Goal: Task Accomplishment & Management: Use online tool/utility

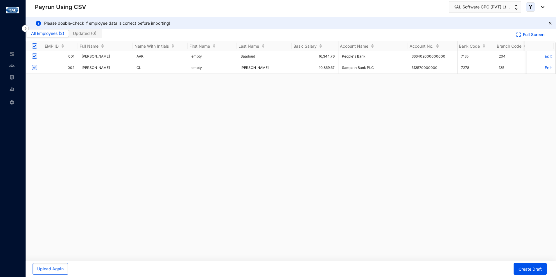
click at [25, 30] on img at bounding box center [25, 28] width 7 height 7
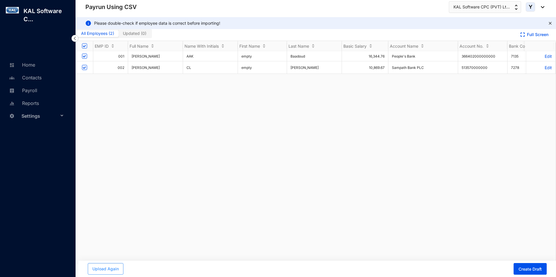
click at [106, 267] on span "Upload Again" at bounding box center [105, 269] width 26 height 6
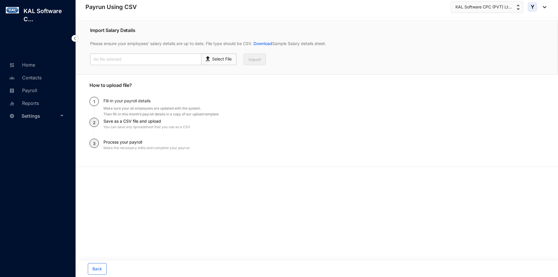
click at [37, 113] on span "Settings" at bounding box center [39, 116] width 37 height 12
click at [49, 130] on link "Company settings" at bounding box center [37, 129] width 41 height 5
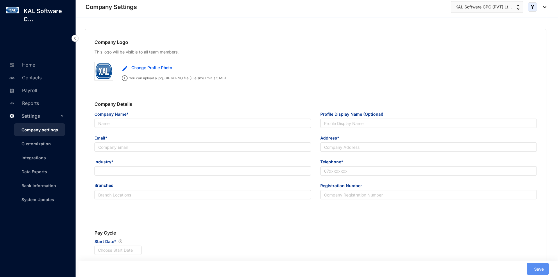
click at [75, 37] on img at bounding box center [74, 38] width 7 height 7
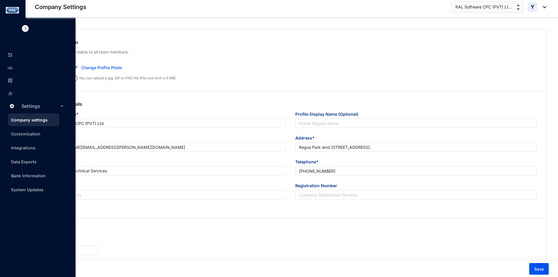
type input "KAL Software CPC (PVT) Ltd"
type input "[PERSON_NAME][EMAIL_ADDRESS][PERSON_NAME][DOMAIN_NAME]"
type input "Regus Park land [STREET_ADDRESS]."
type input "[PHONE_NUMBER]"
type input "A"
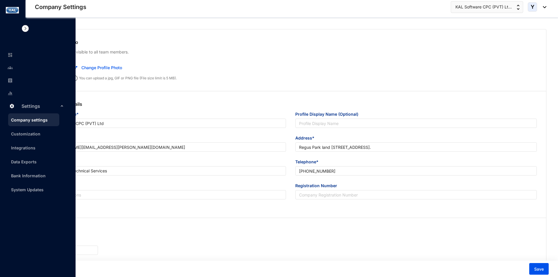
type input "0000"
type input "9"
radio input "true"
checkbox input "true"
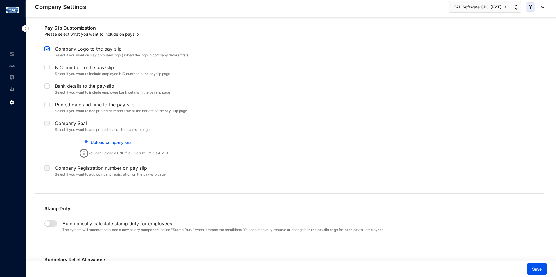
scroll to position [1104, 0]
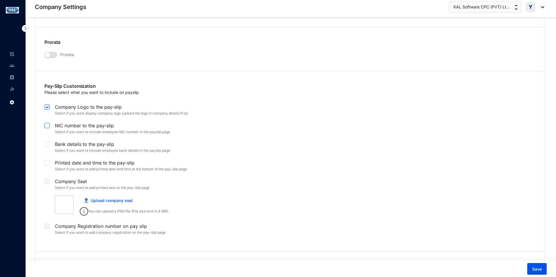
click at [47, 128] on span at bounding box center [46, 125] width 5 height 5
click at [47, 127] on input "checkbox" at bounding box center [46, 125] width 4 height 4
click at [47, 128] on span at bounding box center [46, 125] width 5 height 5
click at [47, 127] on input "checkbox" at bounding box center [46, 125] width 4 height 4
checkbox input "false"
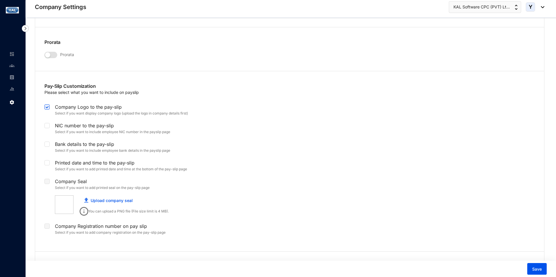
click at [60, 91] on p "Please select what you want to include on payslip" at bounding box center [91, 92] width 94 height 6
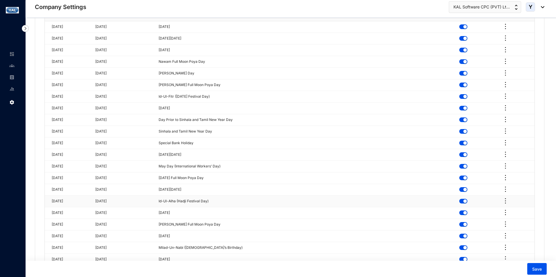
scroll to position [1561, 0]
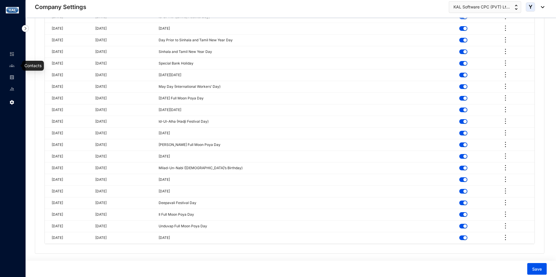
click at [14, 66] on img at bounding box center [11, 65] width 5 height 5
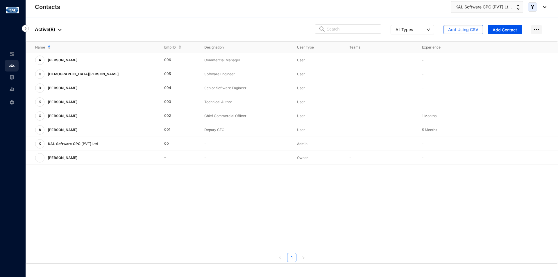
drag, startPoint x: 13, startPoint y: 77, endPoint x: 15, endPoint y: 80, distance: 4.4
click at [13, 77] on img at bounding box center [11, 77] width 5 height 5
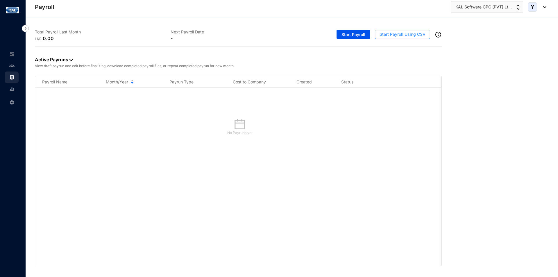
click at [384, 31] on button "Start Payroll Using CSV" at bounding box center [402, 34] width 55 height 9
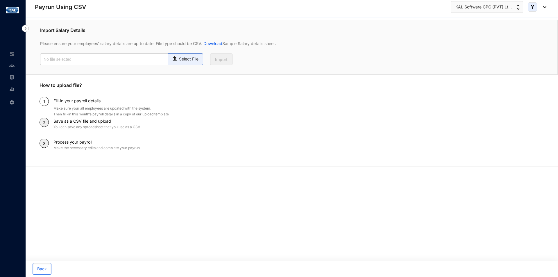
click at [191, 59] on p "Select File" at bounding box center [188, 59] width 19 height 6
click at [0, 0] on input "Select File" at bounding box center [0, 0] width 0 height 0
type input "Staff payroll August macro.csv"
click at [222, 63] on button "Import" at bounding box center [221, 59] width 22 height 12
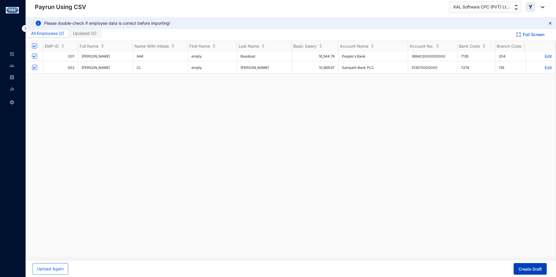
click at [525, 265] on button "Create Draft" at bounding box center [530, 269] width 33 height 12
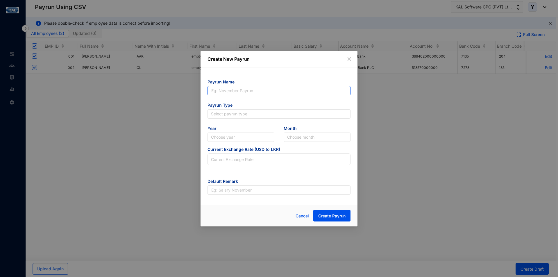
drag, startPoint x: 253, startPoint y: 88, endPoint x: 254, endPoint y: 94, distance: 5.6
click at [253, 88] on input "text" at bounding box center [278, 90] width 143 height 9
type input "PR 08"
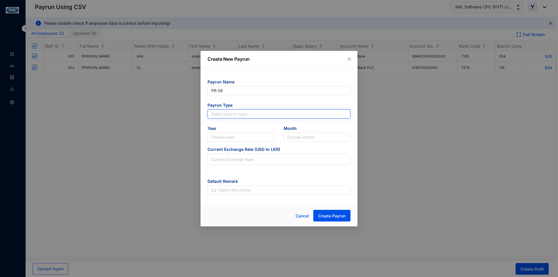
type input "PR 08"
click at [238, 117] on input "search" at bounding box center [279, 114] width 136 height 9
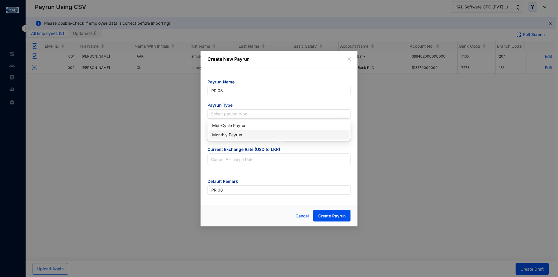
click at [239, 137] on div "Monthly Payrun" at bounding box center [279, 135] width 134 height 6
click at [237, 140] on input "search" at bounding box center [241, 137] width 60 height 9
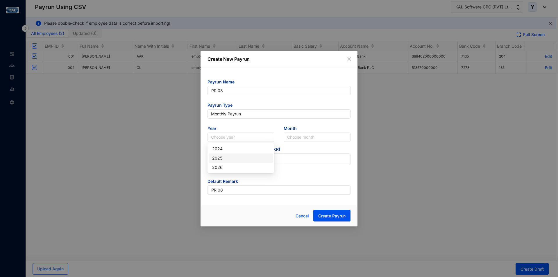
click at [234, 160] on div "2025" at bounding box center [241, 158] width 58 height 6
click at [328, 137] on input "search" at bounding box center [317, 137] width 60 height 9
click at [299, 136] on input "search" at bounding box center [317, 137] width 60 height 9
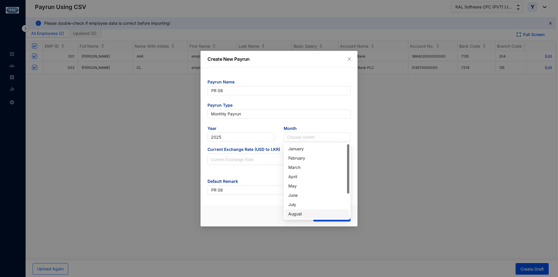
click at [303, 212] on div "August" at bounding box center [317, 214] width 58 height 6
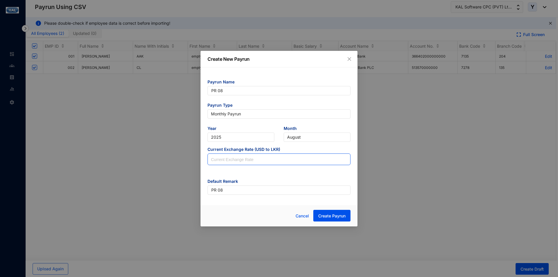
click at [239, 155] on input at bounding box center [279, 160] width 142 height 12
type input "301.98"
click at [341, 214] on span "Create Payrun" at bounding box center [331, 216] width 27 height 6
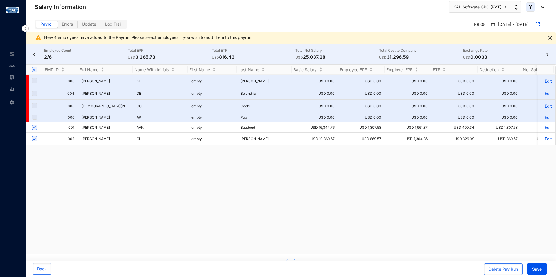
click at [549, 37] on img at bounding box center [550, 37] width 3 height 3
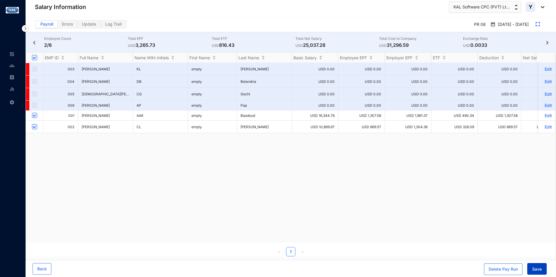
click at [540, 269] on span "Save" at bounding box center [537, 269] width 10 height 6
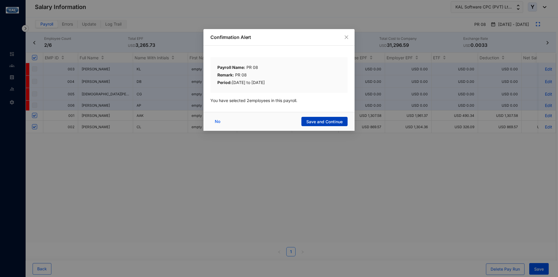
click at [319, 120] on span "Save and Continue" at bounding box center [324, 122] width 36 height 6
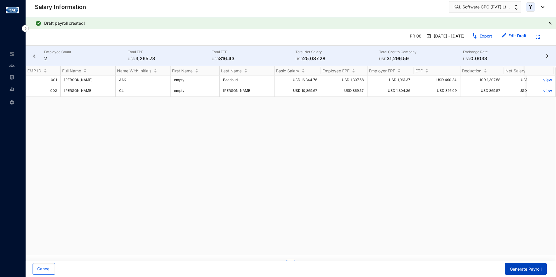
click at [529, 270] on span "Generate Payroll" at bounding box center [526, 269] width 32 height 6
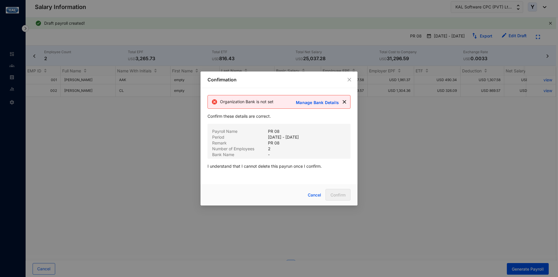
click at [325, 102] on p "Manage Bank Details" at bounding box center [318, 102] width 44 height 6
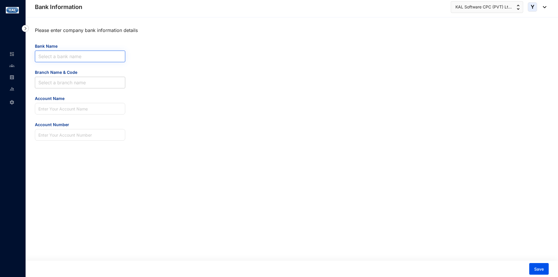
click at [65, 58] on input "Bank Name" at bounding box center [79, 56] width 83 height 11
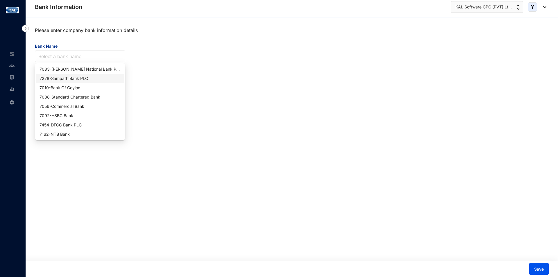
click at [92, 78] on div "7278 - Sampath Bank PLC" at bounding box center [80, 78] width 81 height 6
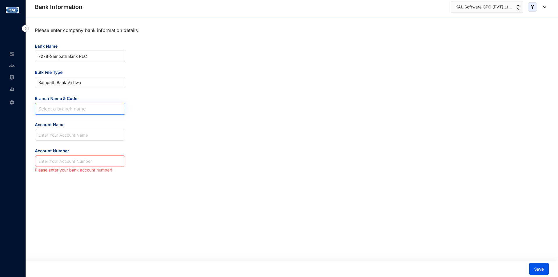
click at [56, 114] on input "Branch Name & Code" at bounding box center [79, 108] width 83 height 11
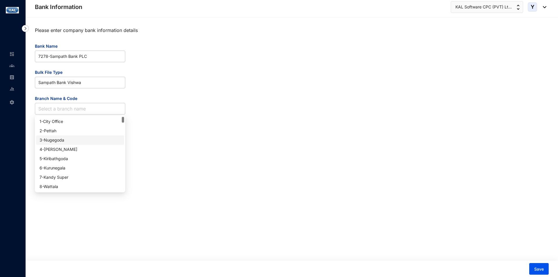
click at [64, 139] on div "3 - Nugegoda" at bounding box center [80, 140] width 81 height 6
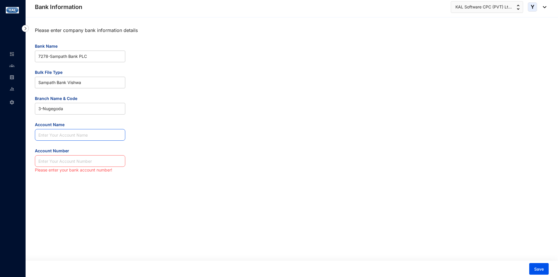
click at [103, 136] on input "Account Name" at bounding box center [80, 135] width 90 height 12
type input "KAL"
drag, startPoint x: 103, startPoint y: 157, endPoint x: 105, endPoint y: 159, distance: 3.5
click at [105, 158] on input "Account Number" at bounding box center [80, 161] width 90 height 12
type input "123456789456"
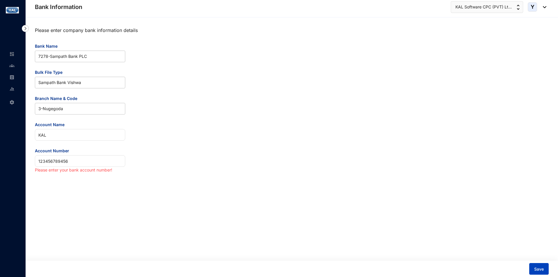
click at [540, 264] on button "Save" at bounding box center [538, 269] width 19 height 12
click at [25, 27] on img at bounding box center [25, 28] width 7 height 7
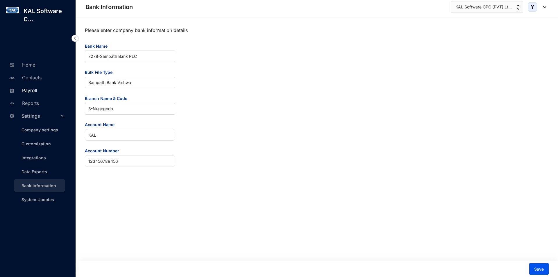
click at [28, 88] on link "Payroll" at bounding box center [23, 90] width 30 height 6
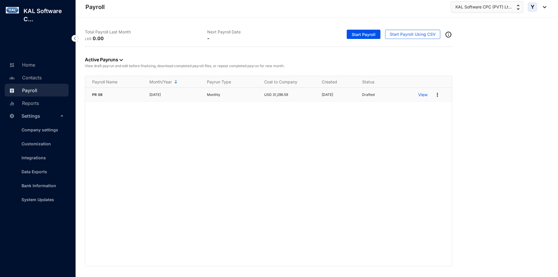
click at [341, 92] on p "[DATE]" at bounding box center [338, 95] width 33 height 6
click at [425, 97] on p "View" at bounding box center [422, 95] width 9 height 6
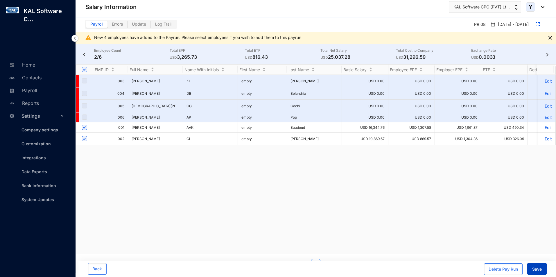
click at [543, 269] on button "Save" at bounding box center [536, 269] width 19 height 12
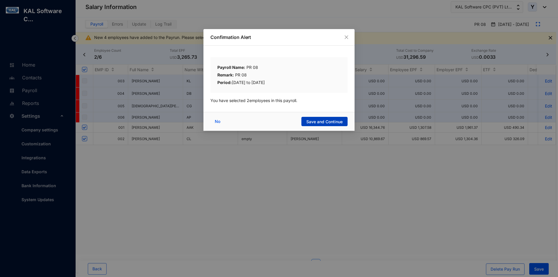
click at [335, 122] on span "Save and Continue" at bounding box center [324, 122] width 36 height 6
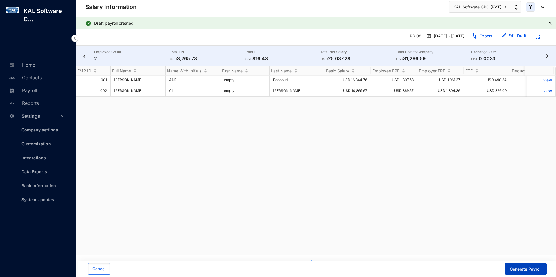
click at [526, 273] on button "Generate Payroll" at bounding box center [526, 269] width 42 height 12
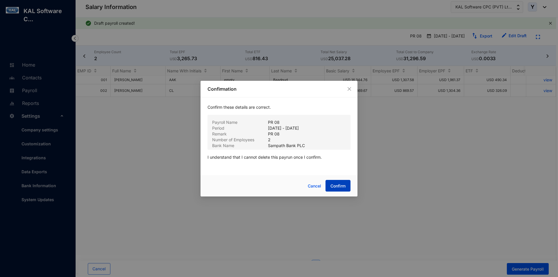
click at [346, 187] on button "Confirm" at bounding box center [337, 186] width 25 height 12
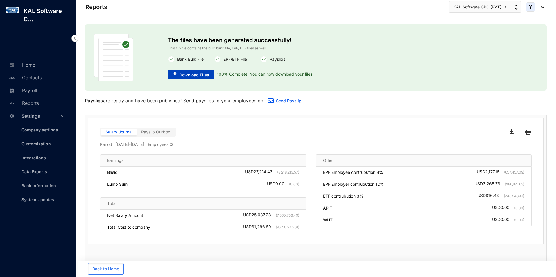
click at [200, 75] on span "Download Files" at bounding box center [194, 75] width 30 height 6
